Goal: Information Seeking & Learning: Learn about a topic

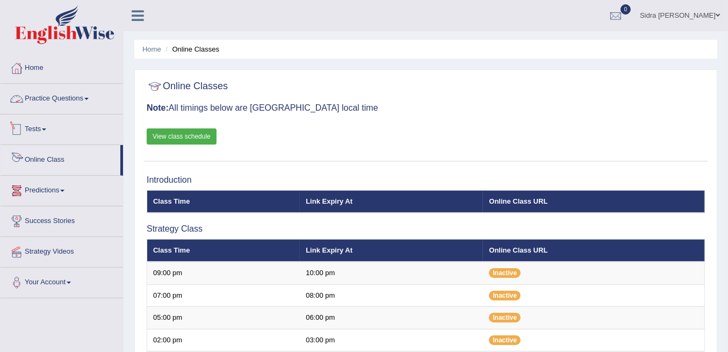
click at [64, 98] on link "Practice Questions" at bounding box center [62, 97] width 122 height 27
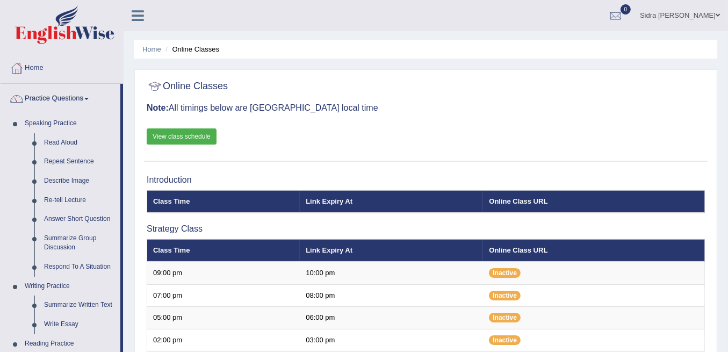
click at [64, 98] on link "Practice Questions" at bounding box center [61, 97] width 120 height 27
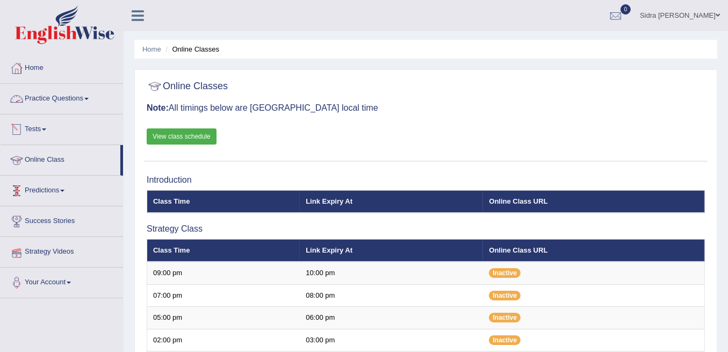
click at [27, 132] on link "Tests" at bounding box center [62, 127] width 122 height 27
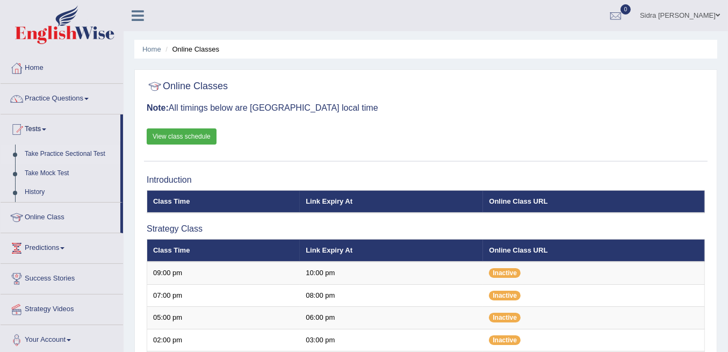
click at [53, 148] on link "Take Practice Sectional Test" at bounding box center [70, 153] width 100 height 19
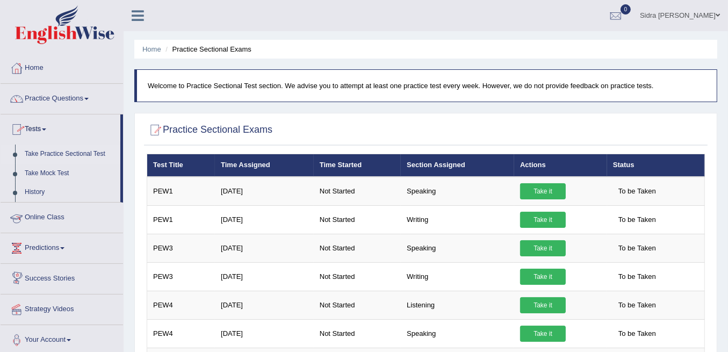
click at [53, 216] on link "Online Class" at bounding box center [62, 215] width 122 height 27
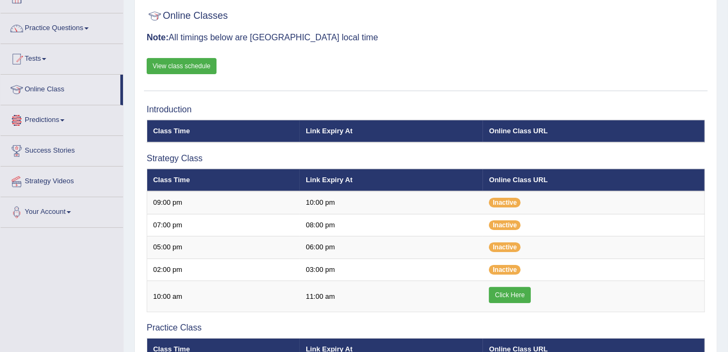
scroll to position [71, 0]
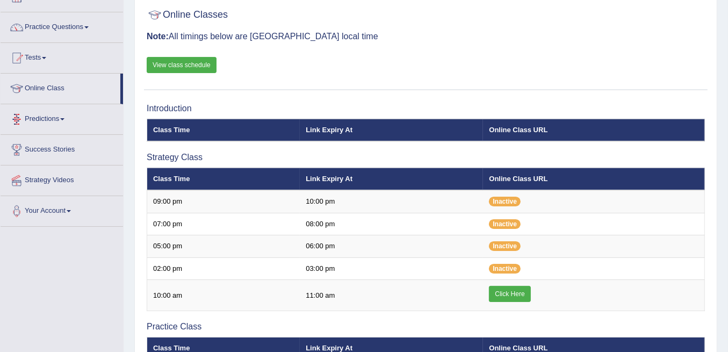
click at [213, 67] on link "View class schedule" at bounding box center [182, 65] width 70 height 16
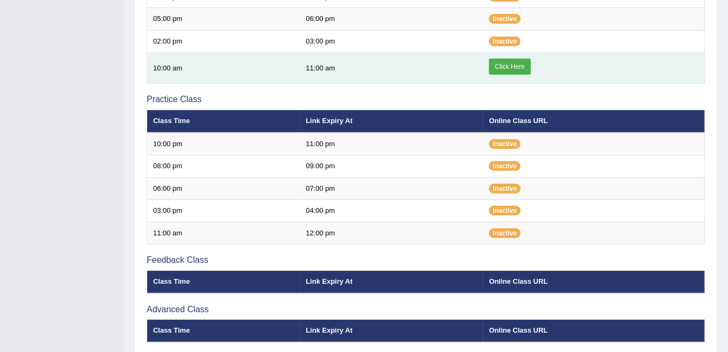
scroll to position [322, 0]
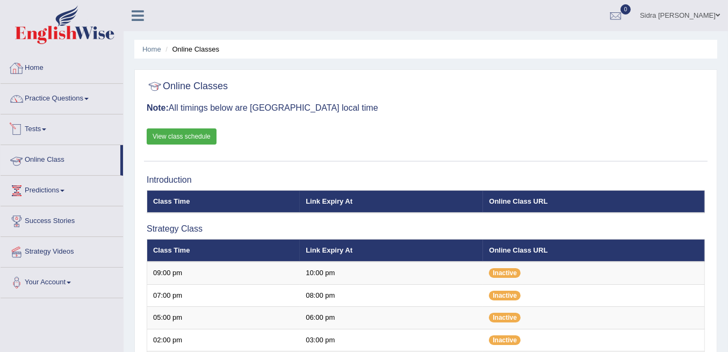
click at [40, 127] on link "Tests" at bounding box center [62, 127] width 122 height 27
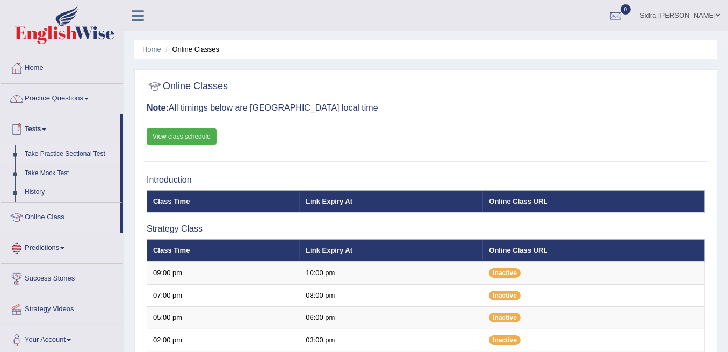
click at [57, 151] on link "Take Practice Sectional Test" at bounding box center [70, 153] width 100 height 19
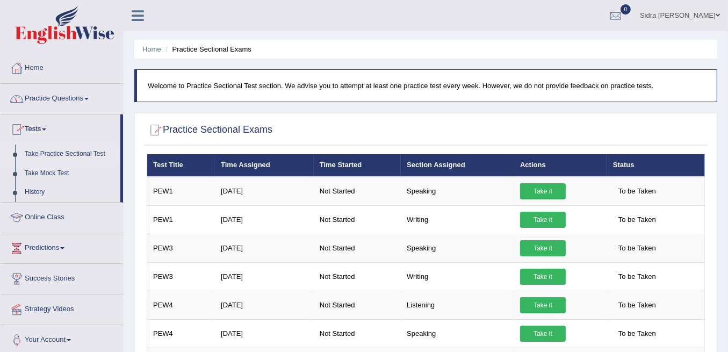
click at [57, 102] on link "Practice Questions" at bounding box center [62, 97] width 122 height 27
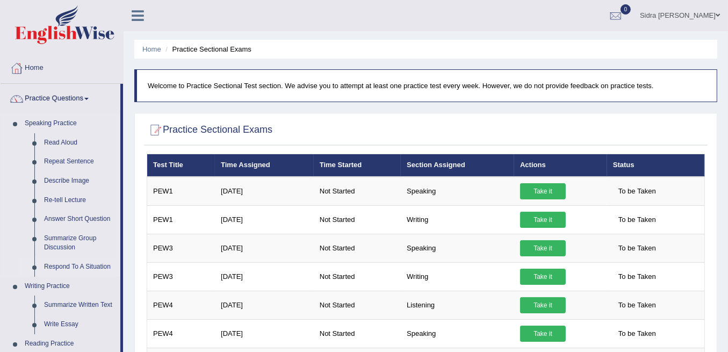
click at [75, 270] on link "Respond To A Situation" at bounding box center [79, 266] width 81 height 19
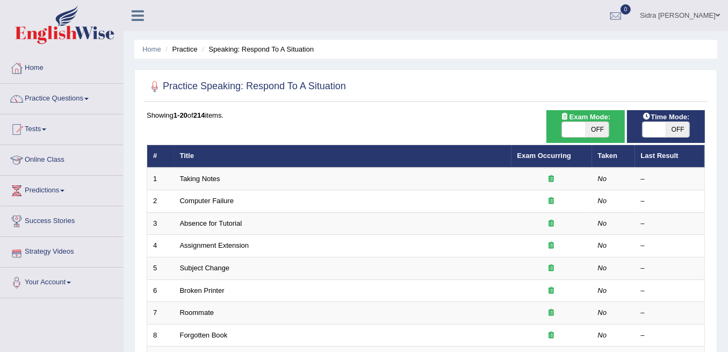
click at [604, 127] on span "OFF" at bounding box center [597, 129] width 24 height 15
checkbox input "true"
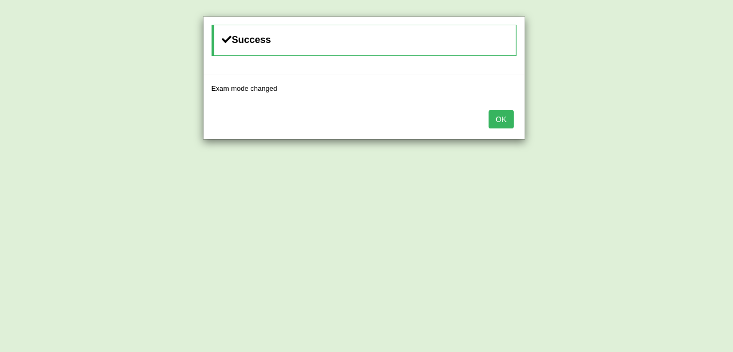
click at [671, 130] on div "Success Exam mode changed OK" at bounding box center [366, 176] width 733 height 352
click at [510, 122] on button "OK" at bounding box center [501, 119] width 25 height 18
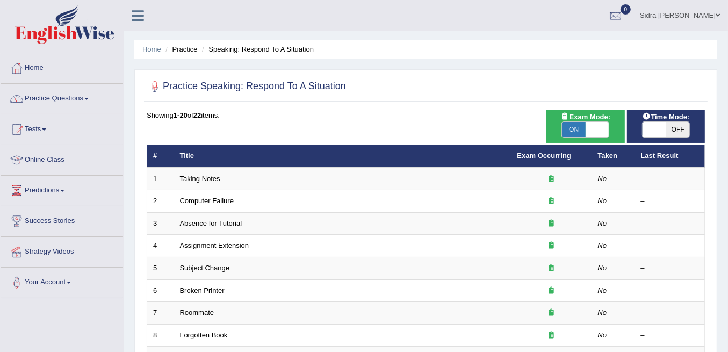
click at [671, 130] on span "OFF" at bounding box center [678, 129] width 24 height 15
checkbox input "true"
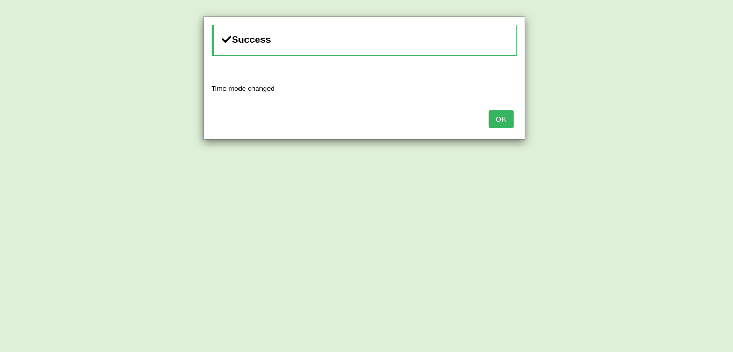
click at [509, 119] on button "OK" at bounding box center [501, 119] width 25 height 18
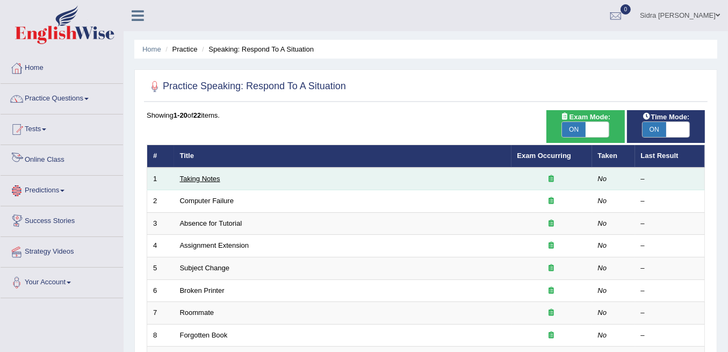
click at [202, 176] on link "Taking Notes" at bounding box center [200, 179] width 40 height 8
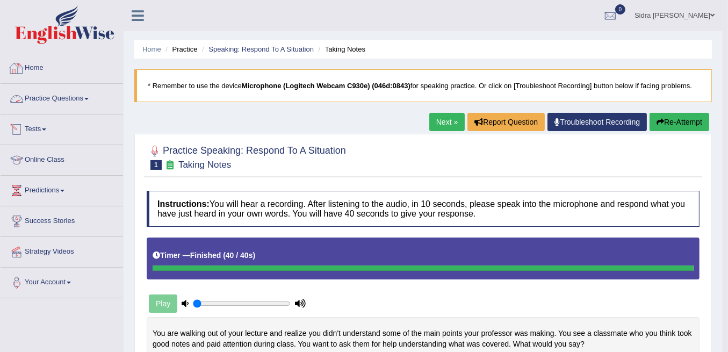
click at [70, 92] on link "Practice Questions" at bounding box center [62, 97] width 122 height 27
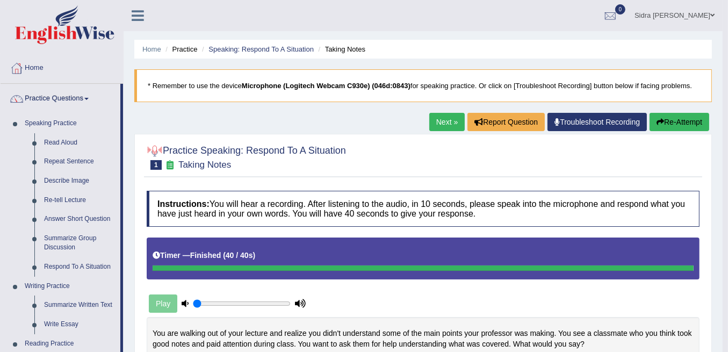
click at [450, 122] on link "Next »" at bounding box center [446, 122] width 35 height 18
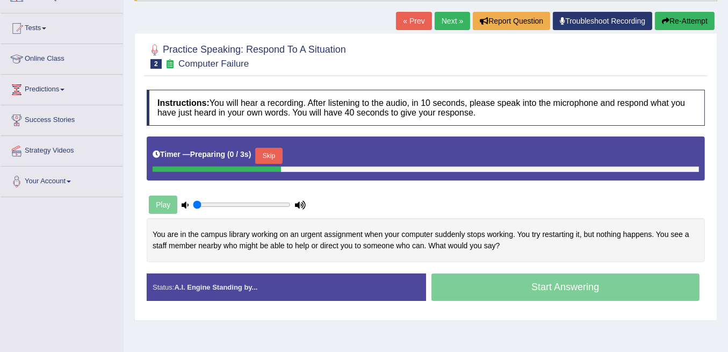
scroll to position [107, 0]
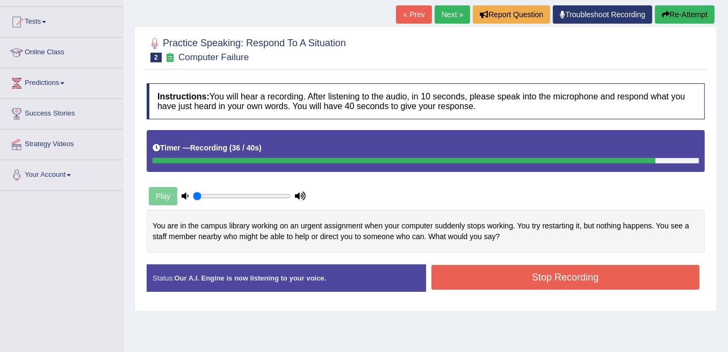
click at [551, 279] on button "Stop Recording" at bounding box center [565, 277] width 269 height 25
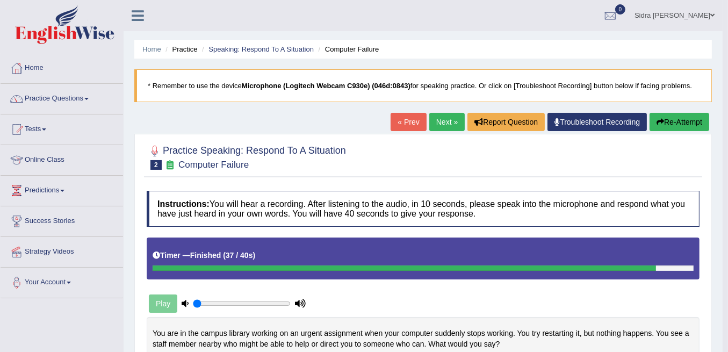
scroll to position [0, 0]
click at [442, 118] on link "Next »" at bounding box center [446, 122] width 35 height 18
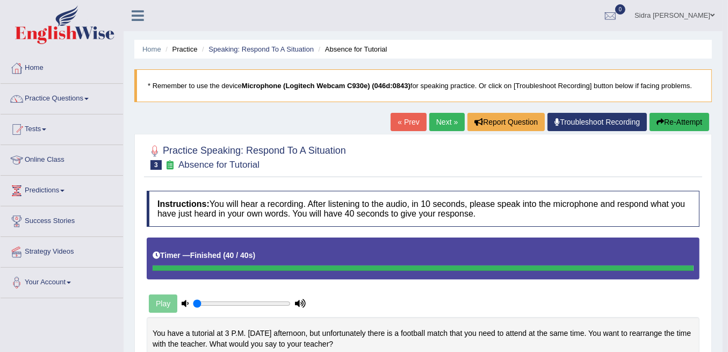
click at [436, 119] on link "Next »" at bounding box center [446, 122] width 35 height 18
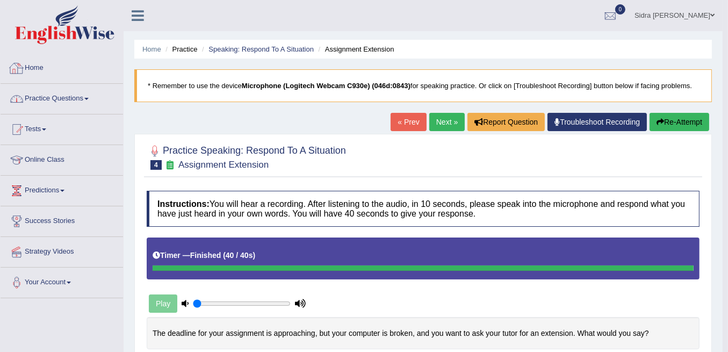
click at [44, 98] on link "Practice Questions" at bounding box center [62, 97] width 122 height 27
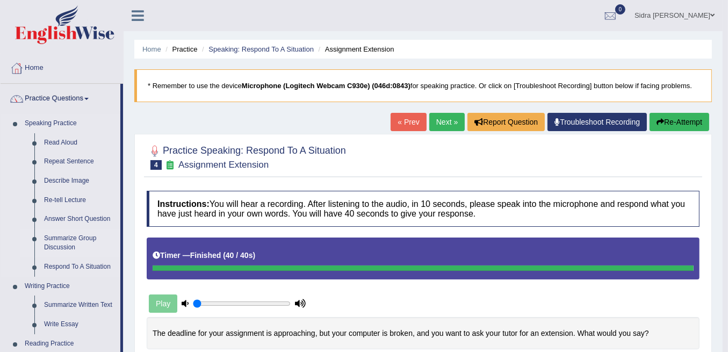
click at [75, 245] on link "Summarize Group Discussion" at bounding box center [79, 243] width 81 height 28
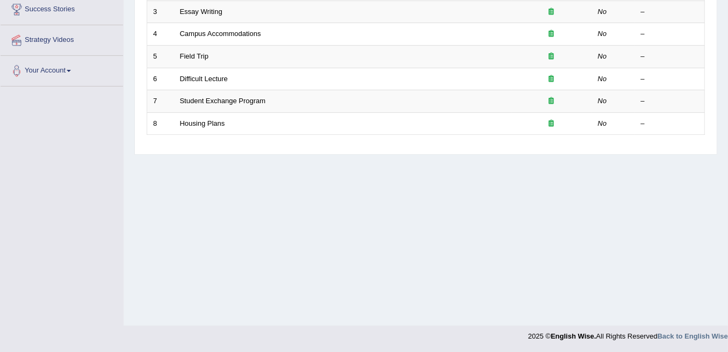
scroll to position [69, 0]
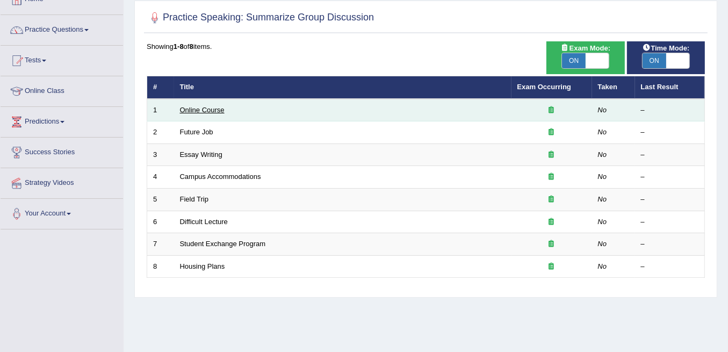
click at [219, 112] on link "Online Course" at bounding box center [202, 110] width 45 height 8
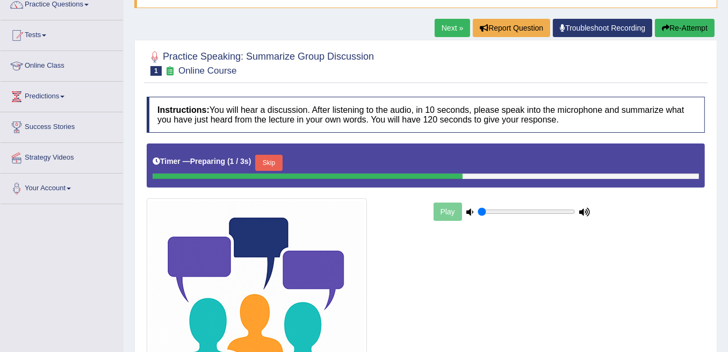
scroll to position [107, 0]
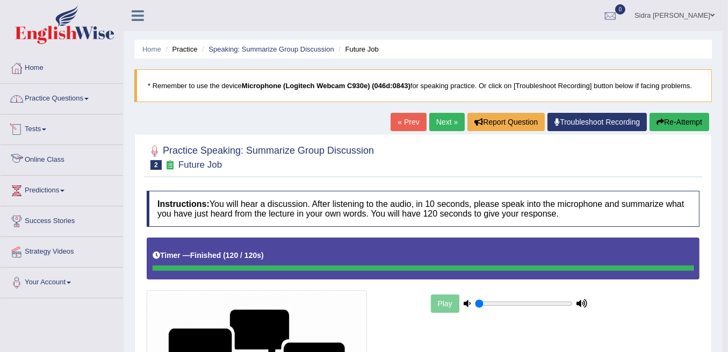
click at [53, 105] on link "Practice Questions" at bounding box center [62, 97] width 122 height 27
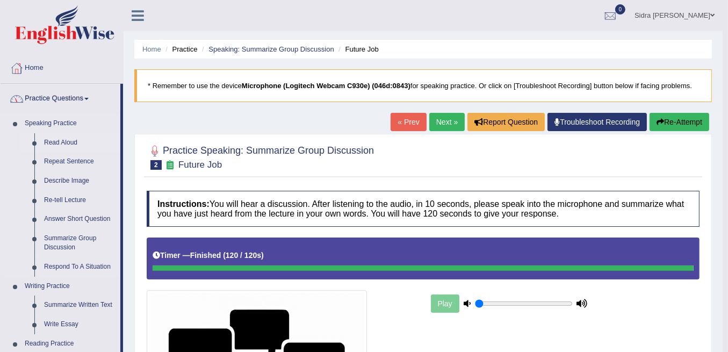
click at [61, 140] on link "Read Aloud" at bounding box center [79, 142] width 81 height 19
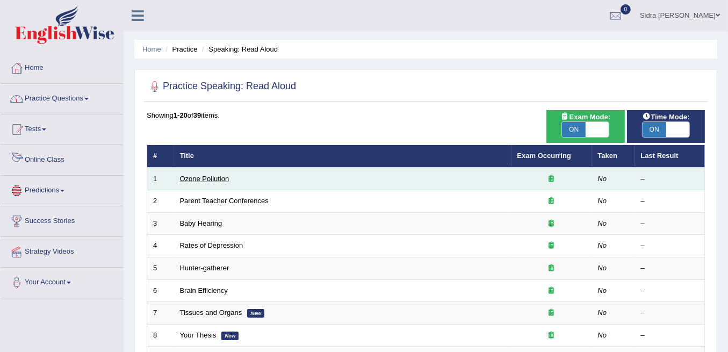
click at [216, 178] on link "Ozone Pollution" at bounding box center [204, 179] width 49 height 8
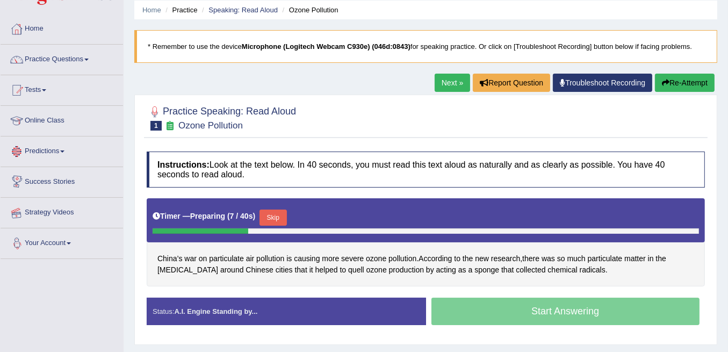
scroll to position [35, 0]
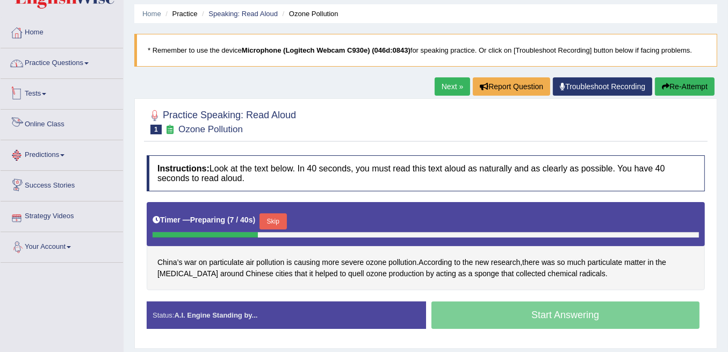
click at [65, 65] on link "Practice Questions" at bounding box center [62, 61] width 122 height 27
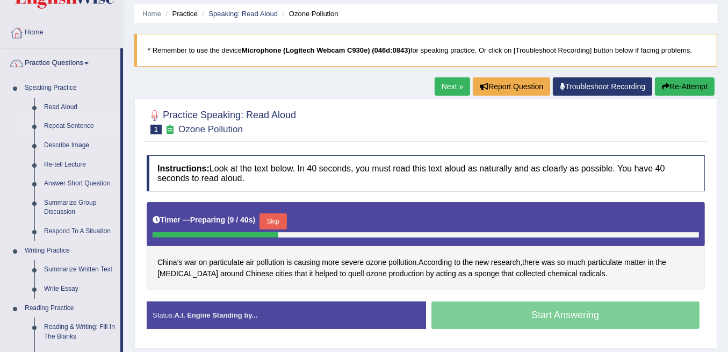
click at [72, 125] on link "Repeat Sentence" at bounding box center [79, 126] width 81 height 19
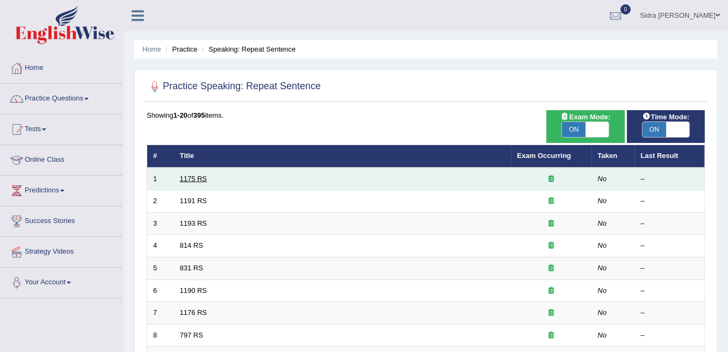
click at [192, 175] on link "1175 RS" at bounding box center [193, 179] width 27 height 8
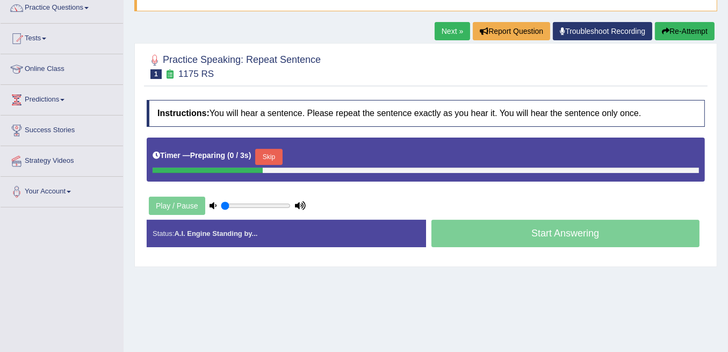
scroll to position [107, 0]
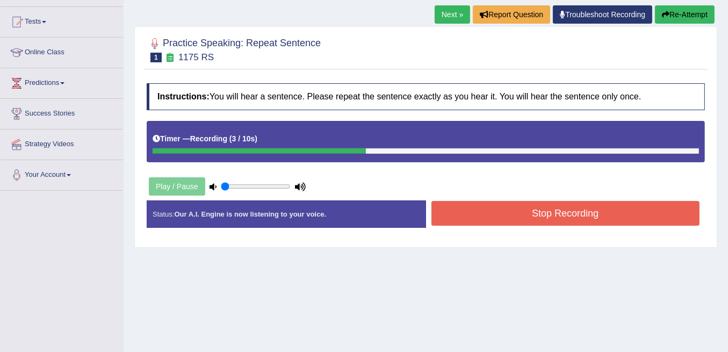
click at [541, 217] on button "Stop Recording" at bounding box center [565, 213] width 269 height 25
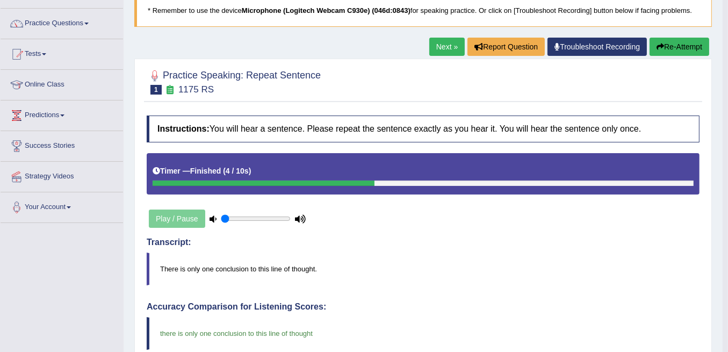
scroll to position [35, 0]
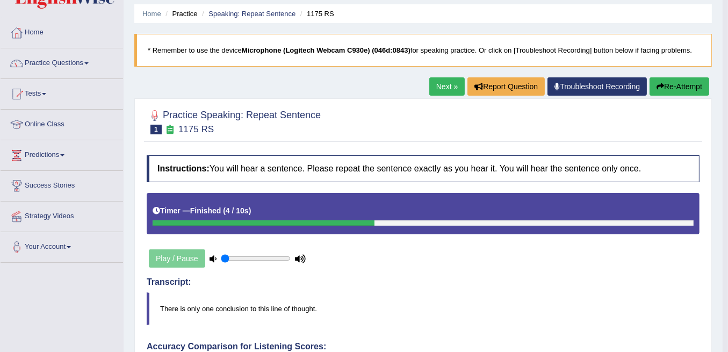
click at [441, 85] on link "Next »" at bounding box center [446, 86] width 35 height 18
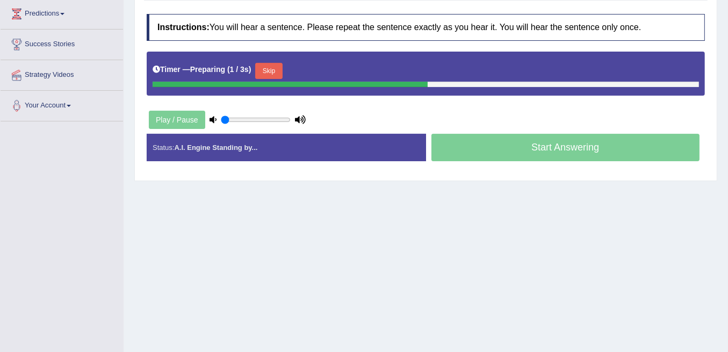
scroll to position [179, 0]
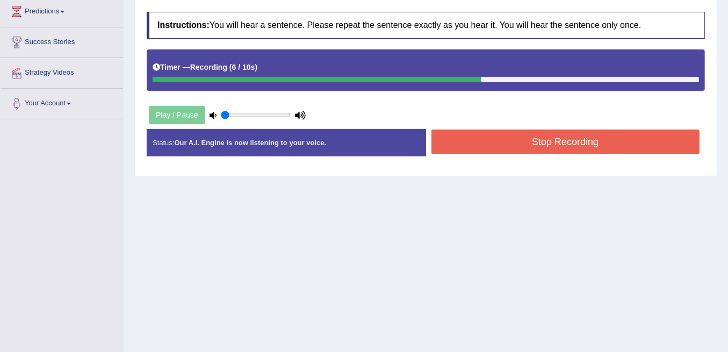
click at [504, 140] on button "Stop Recording" at bounding box center [565, 141] width 269 height 25
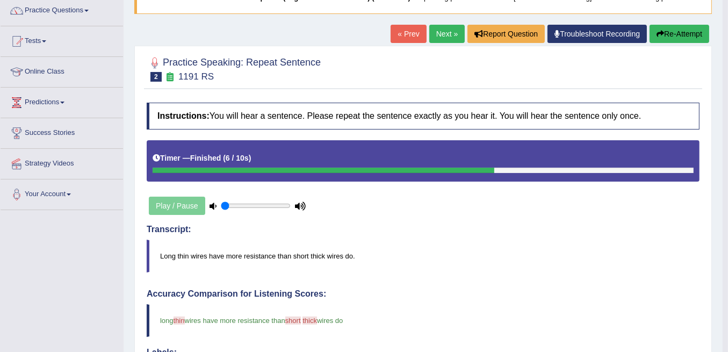
scroll to position [71, 0]
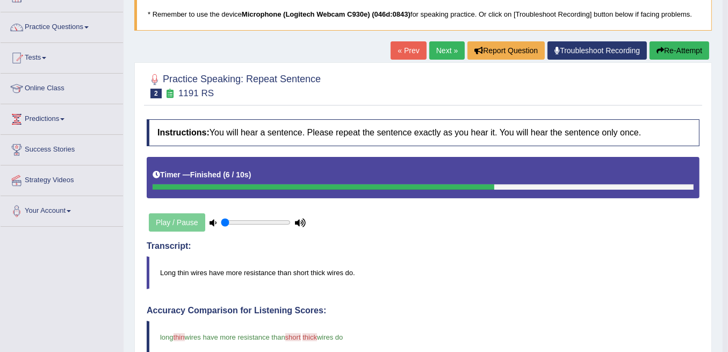
click at [443, 50] on link "Next »" at bounding box center [446, 50] width 35 height 18
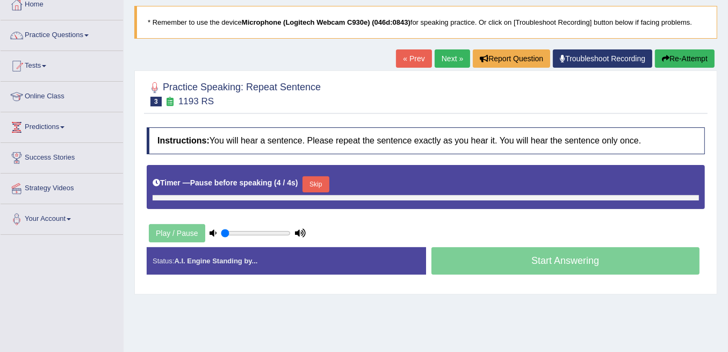
scroll to position [71, 0]
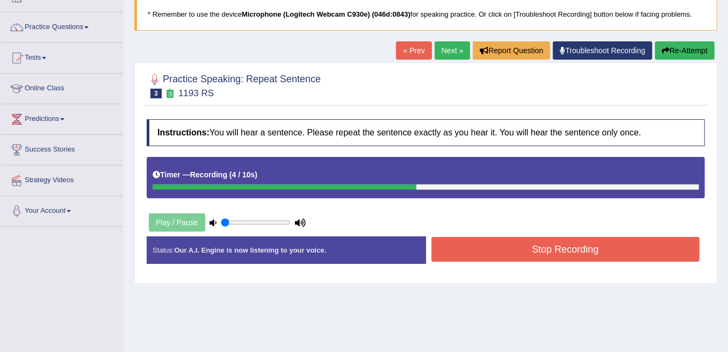
click at [478, 251] on button "Stop Recording" at bounding box center [565, 249] width 269 height 25
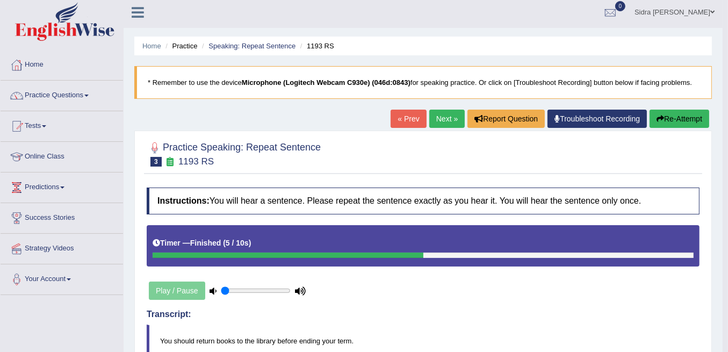
scroll to position [0, 0]
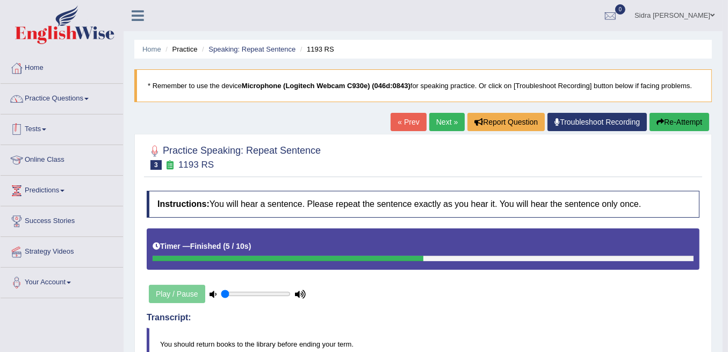
click at [49, 99] on link "Practice Questions" at bounding box center [62, 97] width 122 height 27
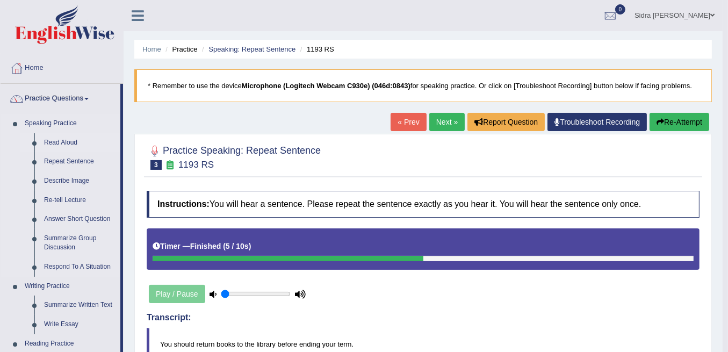
click at [57, 141] on link "Read Aloud" at bounding box center [79, 142] width 81 height 19
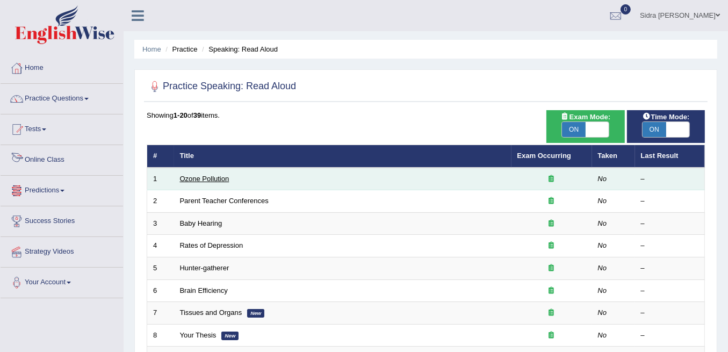
click at [204, 175] on link "Ozone Pollution" at bounding box center [204, 179] width 49 height 8
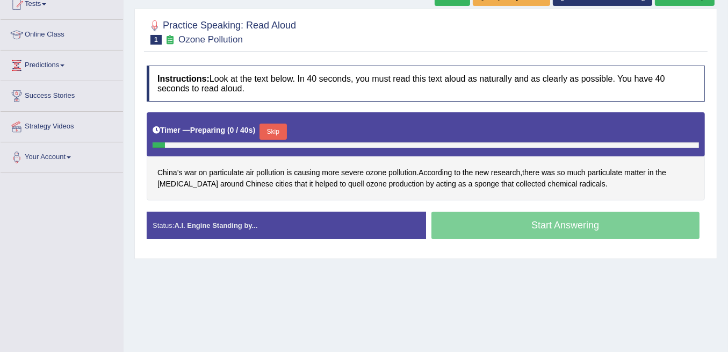
scroll to position [143, 0]
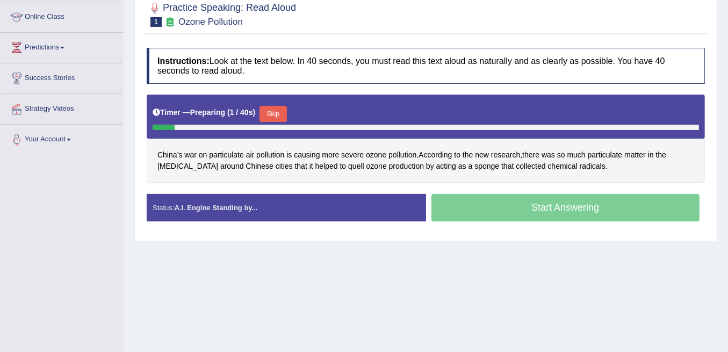
click at [278, 119] on button "Skip" at bounding box center [272, 114] width 27 height 16
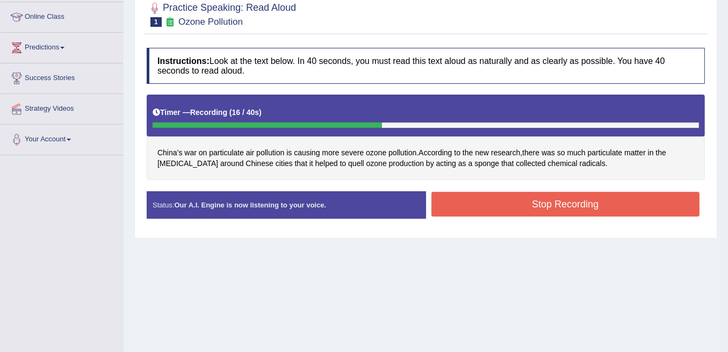
click at [504, 195] on button "Stop Recording" at bounding box center [565, 204] width 269 height 25
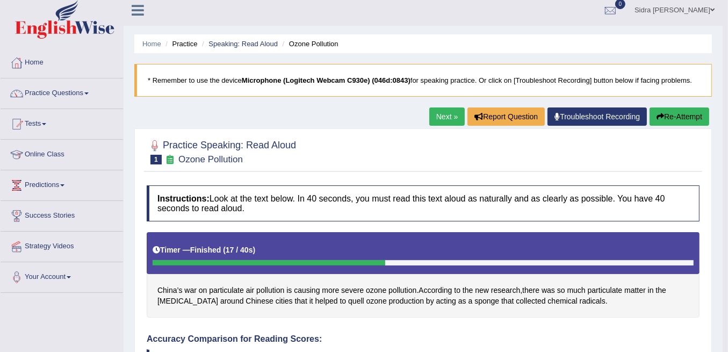
scroll to position [0, 0]
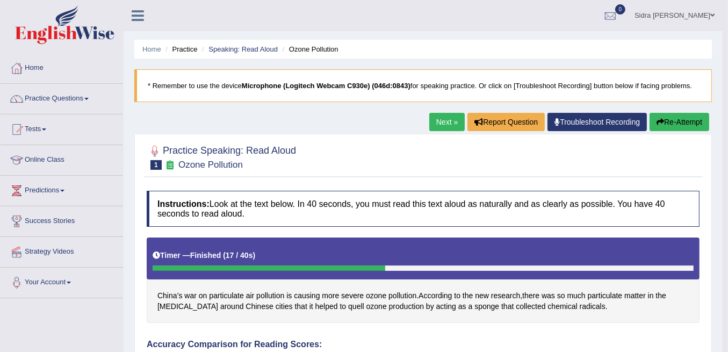
click at [450, 115] on link "Next »" at bounding box center [446, 122] width 35 height 18
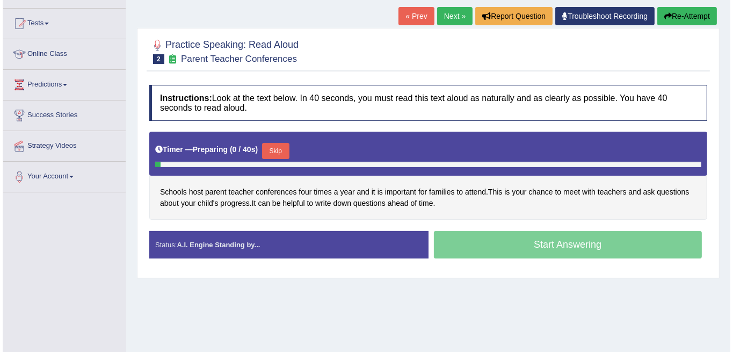
scroll to position [107, 0]
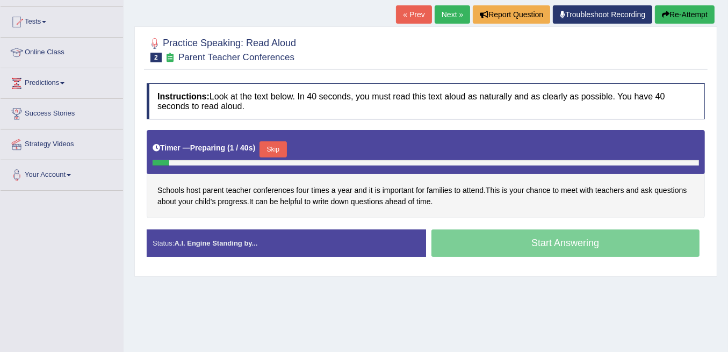
click at [276, 145] on button "Skip" at bounding box center [272, 149] width 27 height 16
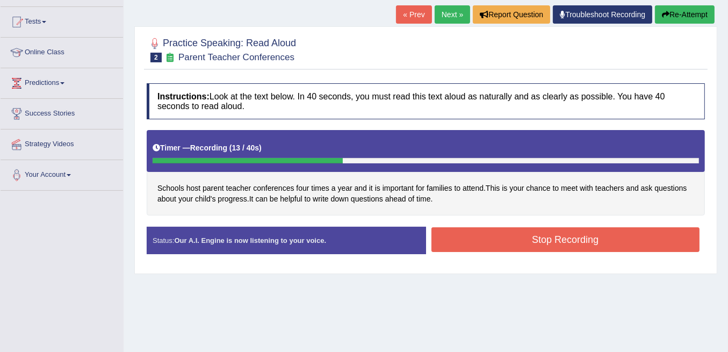
click at [463, 244] on button "Stop Recording" at bounding box center [565, 239] width 269 height 25
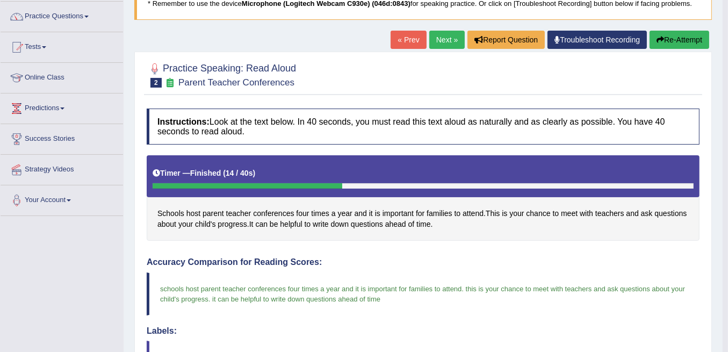
scroll to position [35, 0]
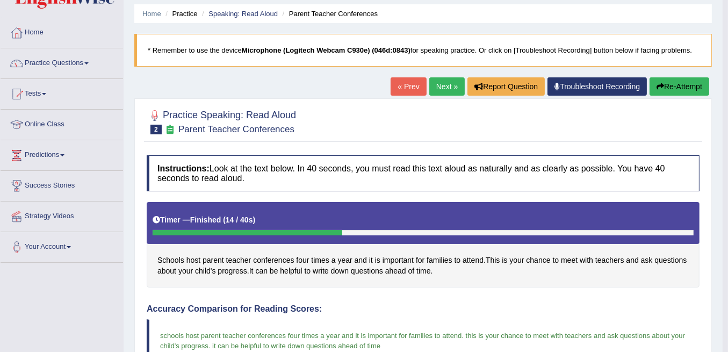
click at [447, 84] on link "Next »" at bounding box center [446, 86] width 35 height 18
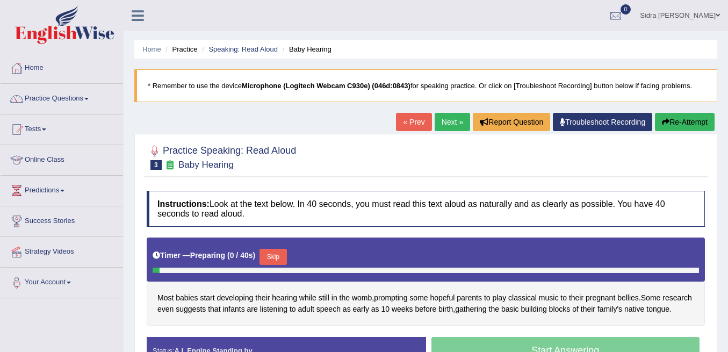
click at [280, 249] on button "Skip" at bounding box center [272, 257] width 27 height 16
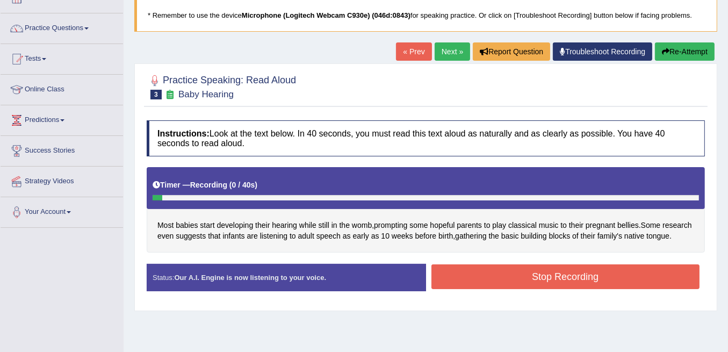
scroll to position [71, 0]
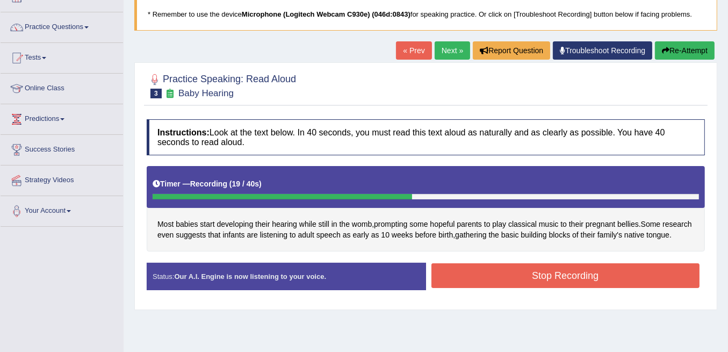
click at [633, 288] on button "Stop Recording" at bounding box center [565, 275] width 269 height 25
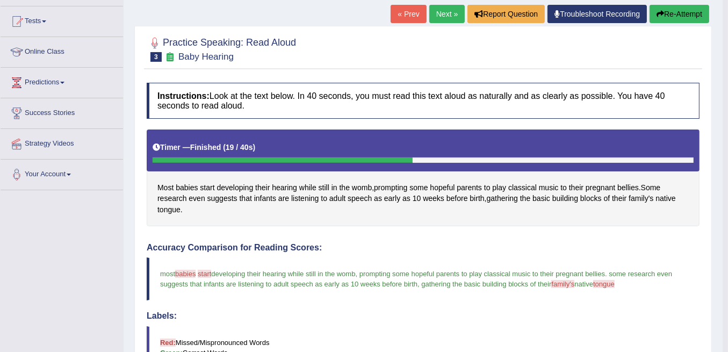
scroll to position [107, 0]
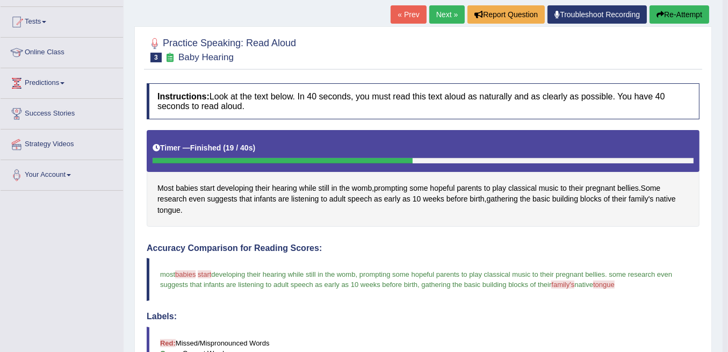
click at [440, 13] on link "Next »" at bounding box center [446, 14] width 35 height 18
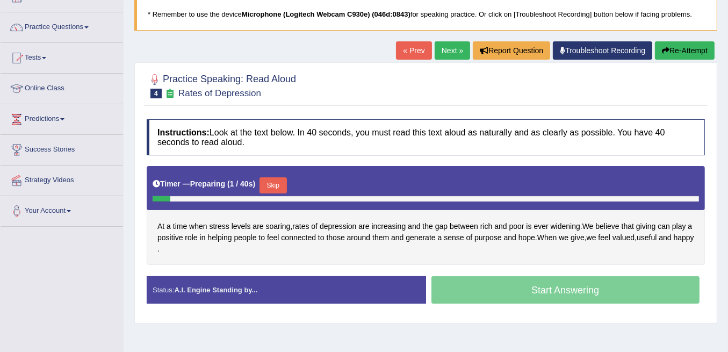
click at [285, 184] on button "Skip" at bounding box center [272, 185] width 27 height 16
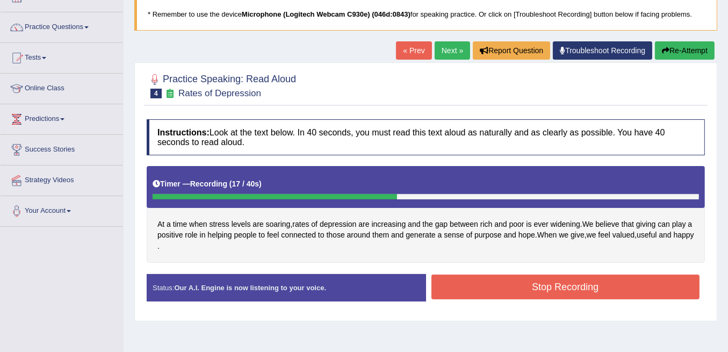
click at [533, 294] on button "Stop Recording" at bounding box center [565, 286] width 269 height 25
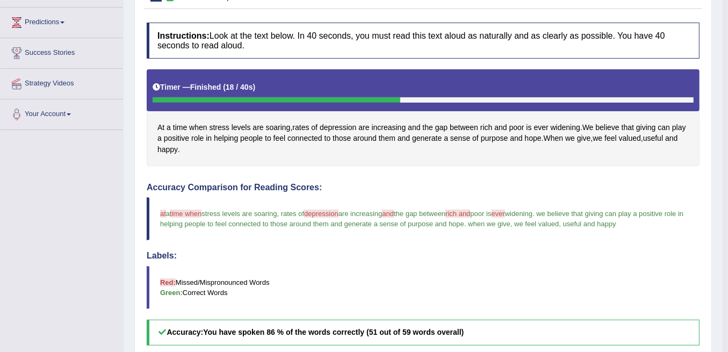
scroll to position [71, 0]
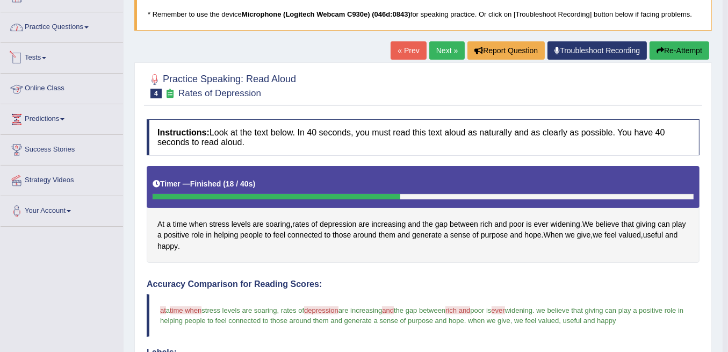
click at [55, 28] on link "Practice Questions" at bounding box center [62, 25] width 122 height 27
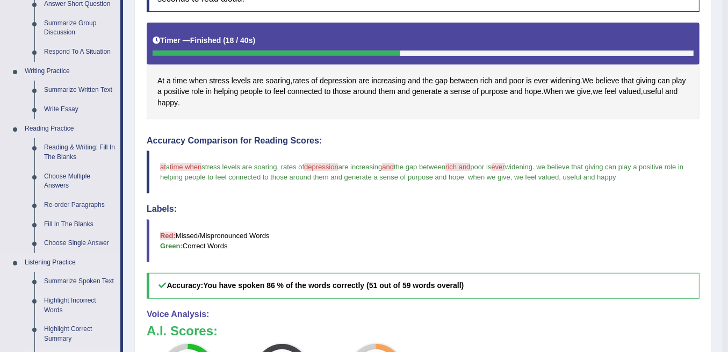
scroll to position [35, 0]
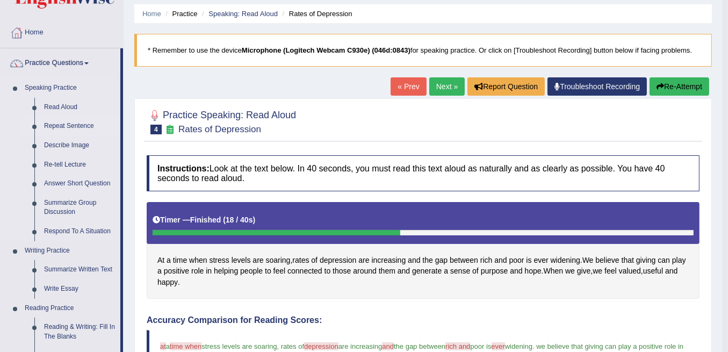
click at [68, 127] on link "Repeat Sentence" at bounding box center [79, 126] width 81 height 19
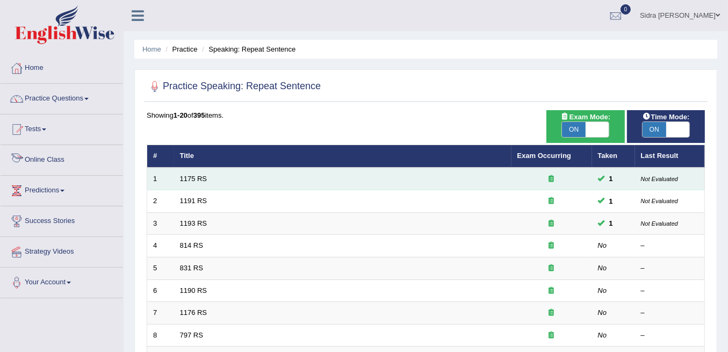
click at [209, 179] on td "1175 RS" at bounding box center [342, 179] width 337 height 23
click at [192, 175] on link "1175 RS" at bounding box center [193, 179] width 27 height 8
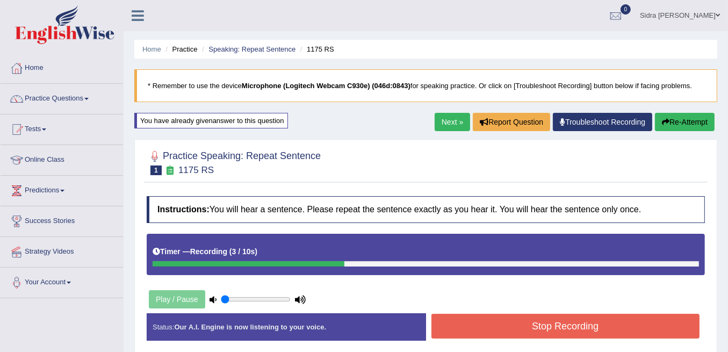
click at [475, 330] on button "Stop Recording" at bounding box center [565, 326] width 269 height 25
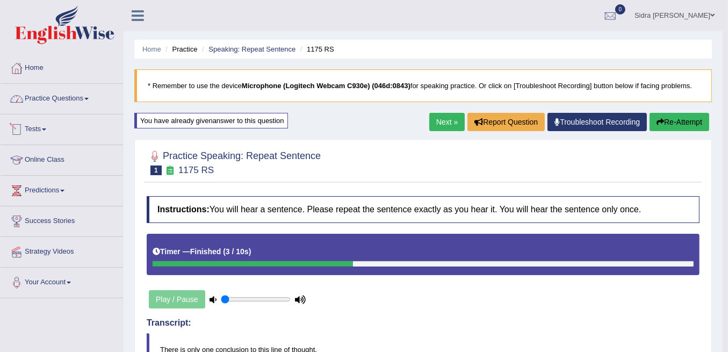
click at [45, 100] on link "Practice Questions" at bounding box center [62, 97] width 122 height 27
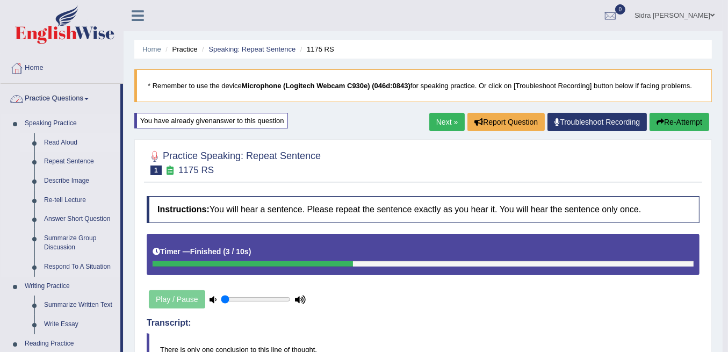
click at [53, 144] on link "Read Aloud" at bounding box center [79, 142] width 81 height 19
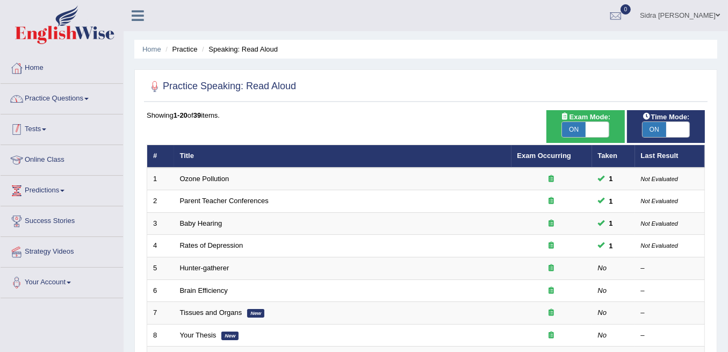
click at [45, 102] on link "Practice Questions" at bounding box center [62, 97] width 122 height 27
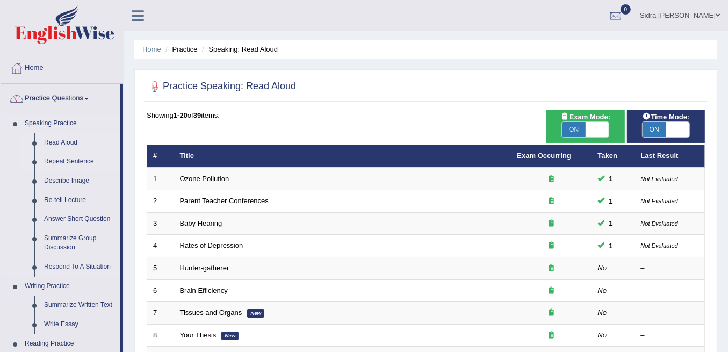
click at [54, 162] on link "Repeat Sentence" at bounding box center [79, 161] width 81 height 19
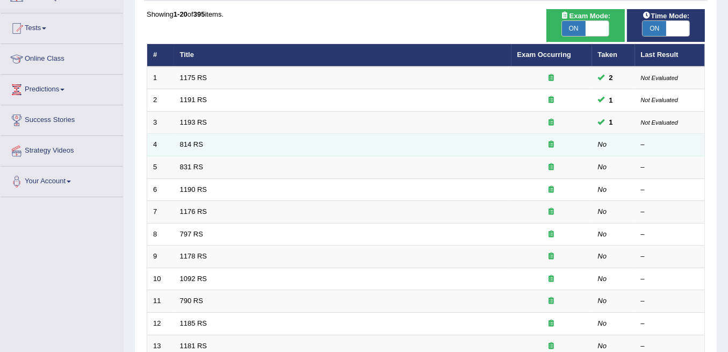
scroll to position [107, 0]
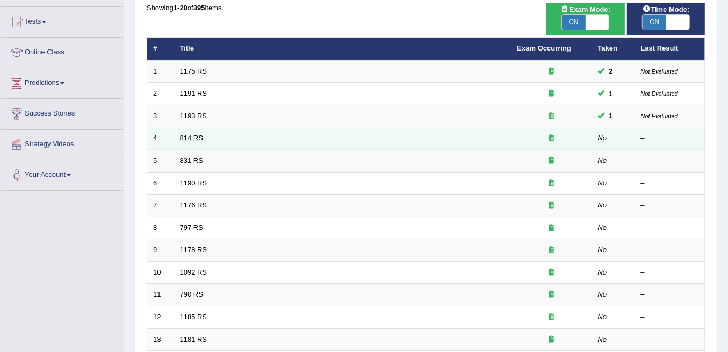
click at [189, 135] on link "814 RS" at bounding box center [191, 138] width 23 height 8
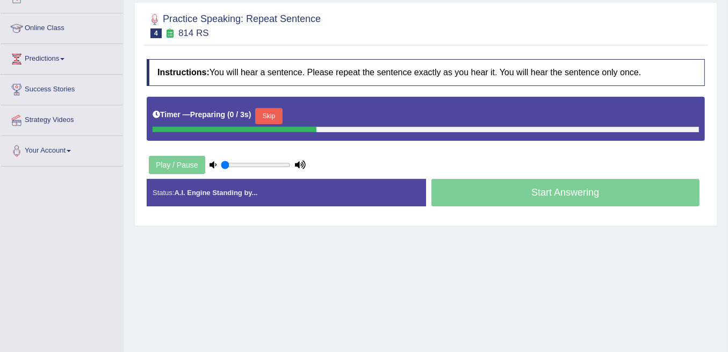
scroll to position [143, 0]
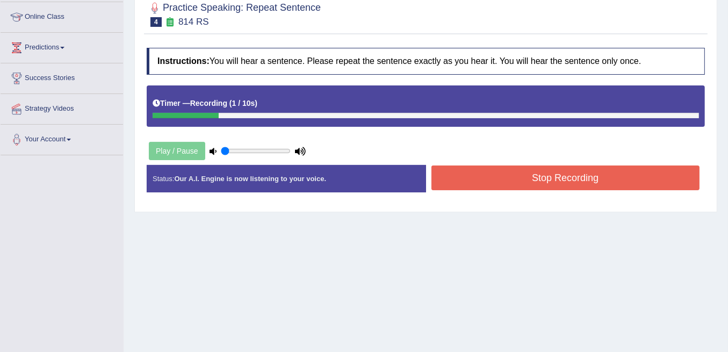
click at [574, 173] on button "Stop Recording" at bounding box center [565, 177] width 269 height 25
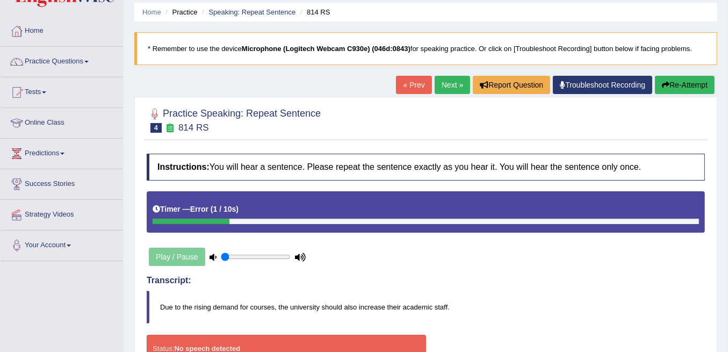
scroll to position [35, 0]
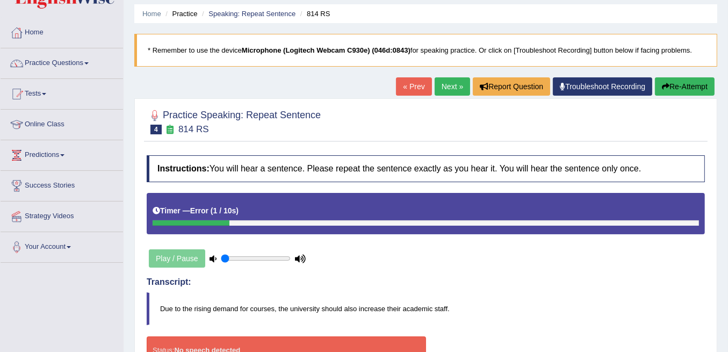
click at [684, 85] on button "Re-Attempt" at bounding box center [685, 86] width 60 height 18
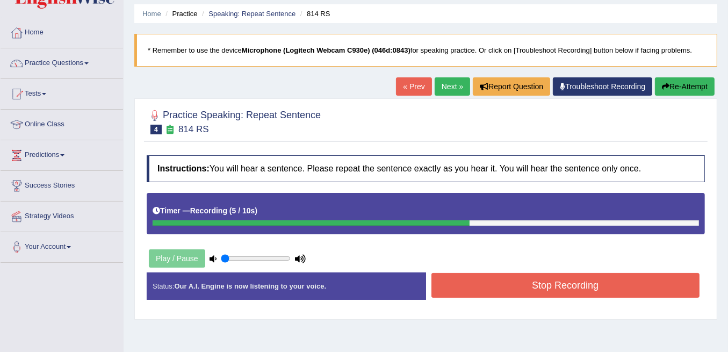
click at [445, 278] on button "Stop Recording" at bounding box center [565, 285] width 269 height 25
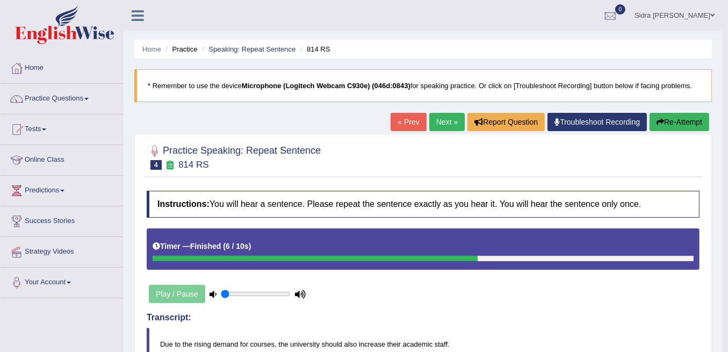
click at [448, 126] on link "Next »" at bounding box center [446, 122] width 35 height 18
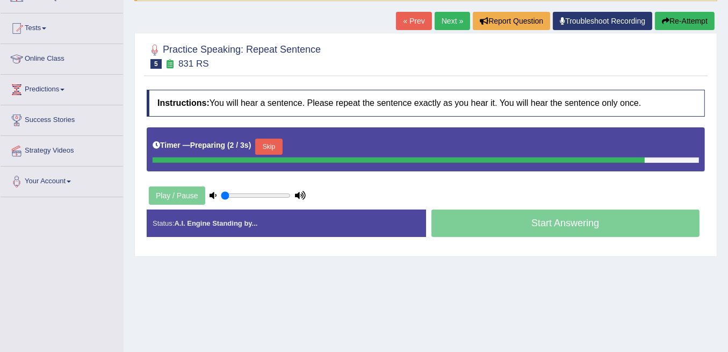
scroll to position [107, 0]
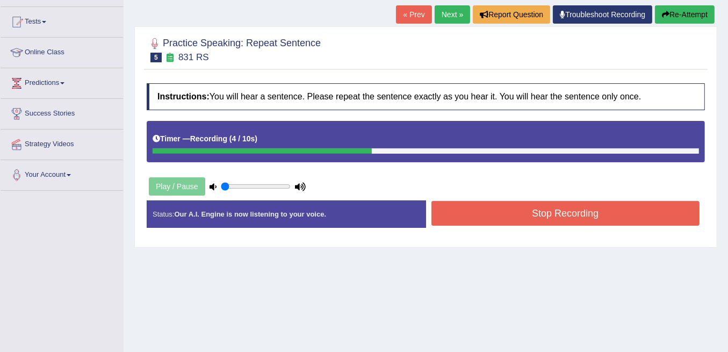
click at [465, 219] on button "Stop Recording" at bounding box center [565, 213] width 269 height 25
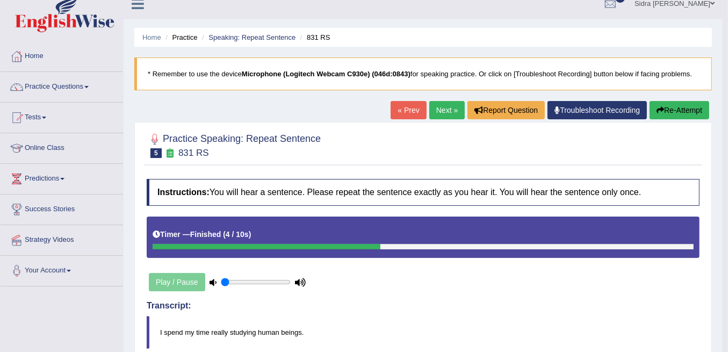
scroll to position [0, 0]
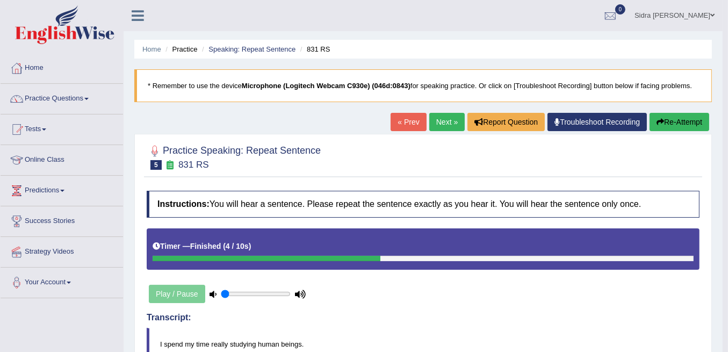
click at [447, 120] on link "Next »" at bounding box center [446, 122] width 35 height 18
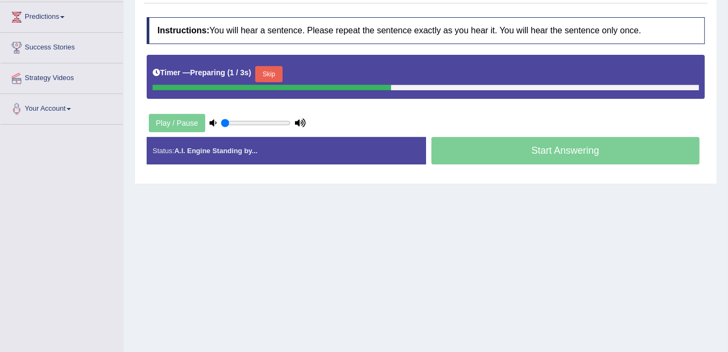
scroll to position [179, 0]
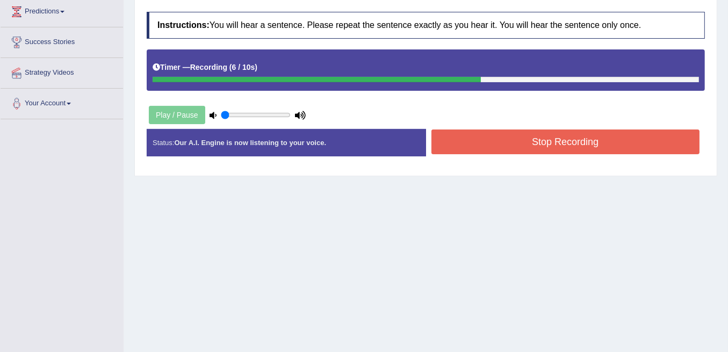
click at [483, 141] on button "Stop Recording" at bounding box center [565, 141] width 269 height 25
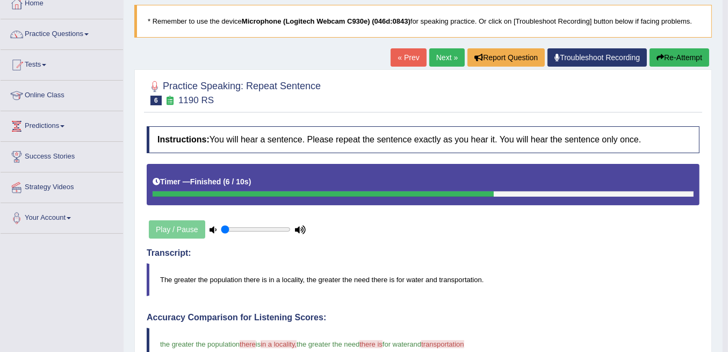
scroll to position [0, 0]
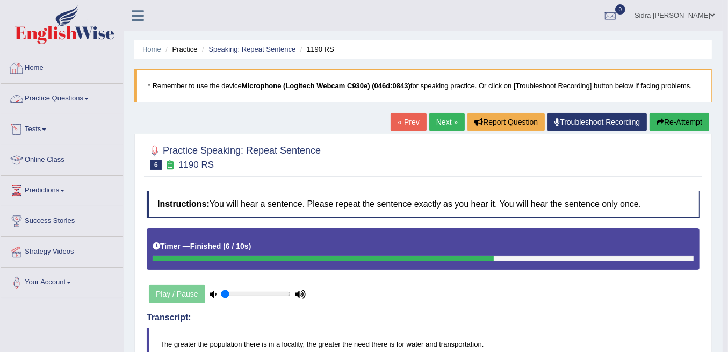
click at [27, 127] on link "Tests" at bounding box center [62, 127] width 122 height 27
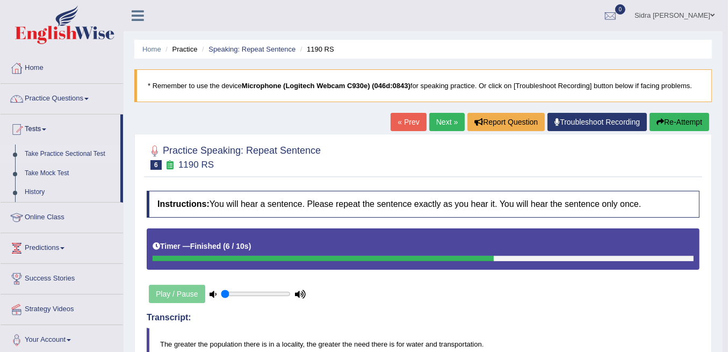
click at [55, 154] on link "Take Practice Sectional Test" at bounding box center [70, 153] width 100 height 19
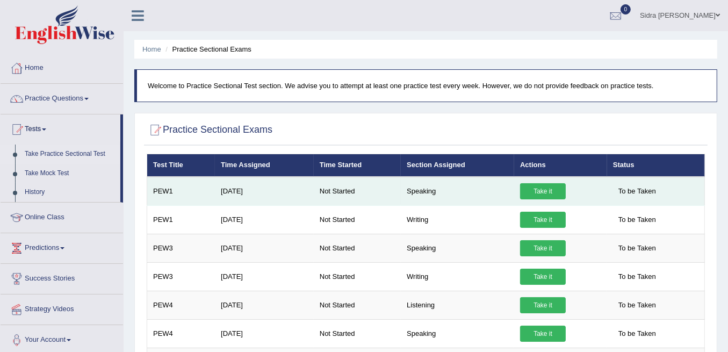
click at [546, 190] on link "Take it" at bounding box center [543, 191] width 46 height 16
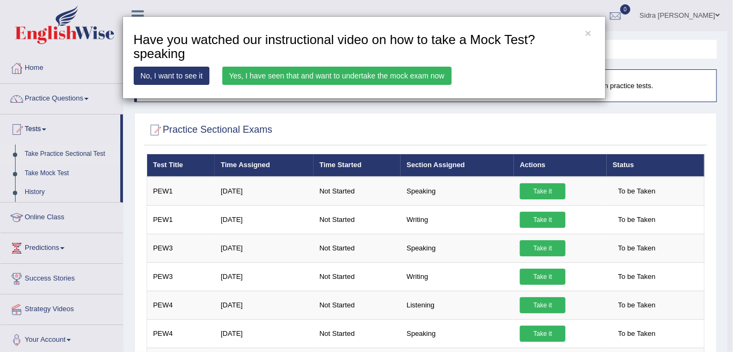
click at [387, 79] on link "Yes, I have seen that and want to undertake the mock exam now" at bounding box center [336, 76] width 229 height 18
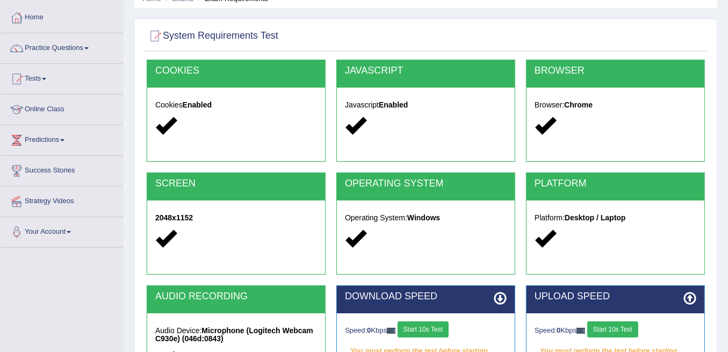
scroll to position [212, 0]
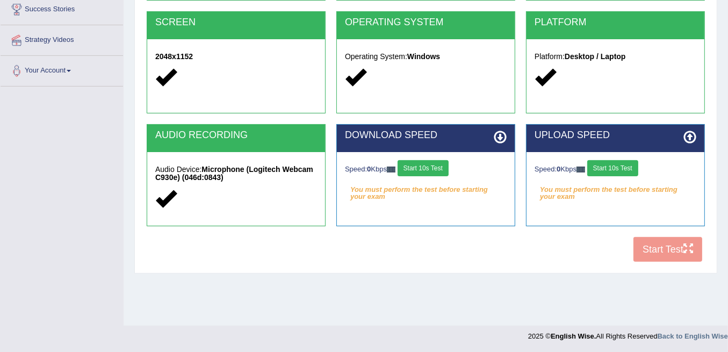
click at [429, 170] on button "Start 10s Test" at bounding box center [422, 168] width 51 height 16
click at [623, 163] on button "Start 10s Test" at bounding box center [612, 168] width 51 height 16
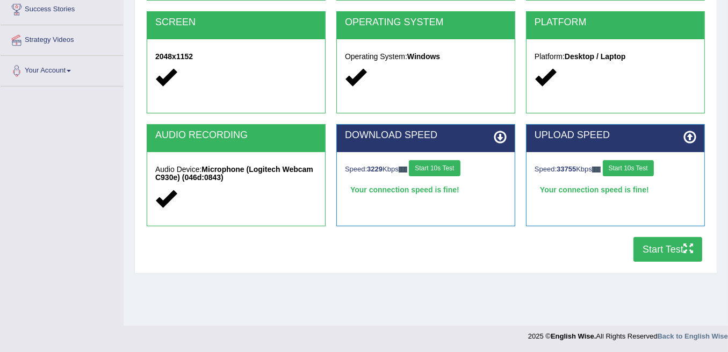
click at [683, 252] on button "Start Test" at bounding box center [667, 249] width 69 height 25
